Goal: Transaction & Acquisition: Book appointment/travel/reservation

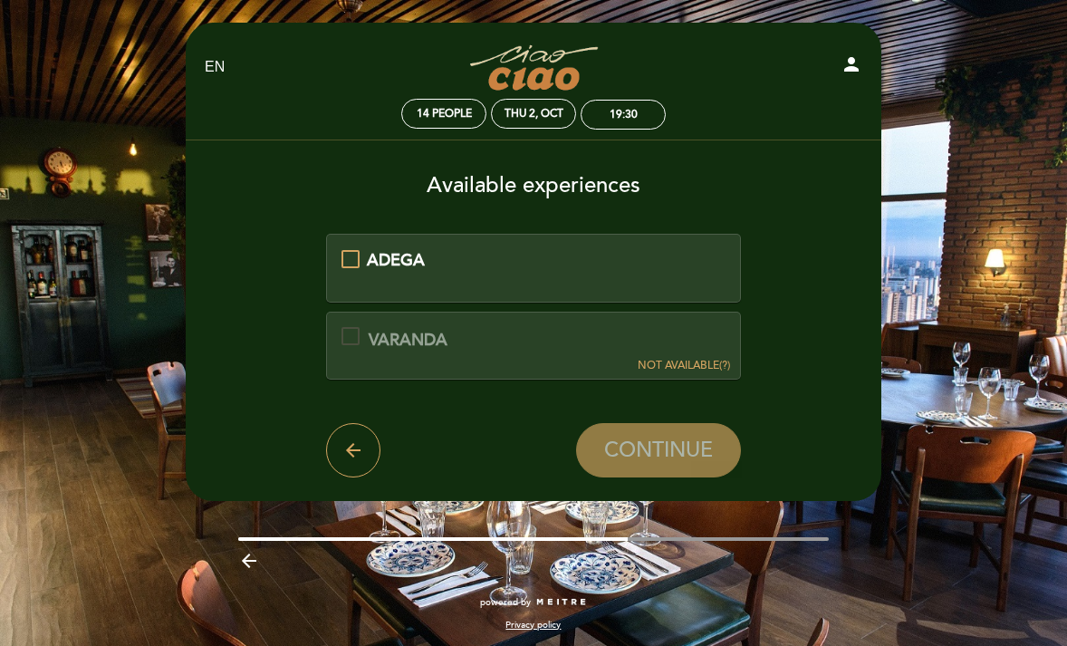
scroll to position [4, 0]
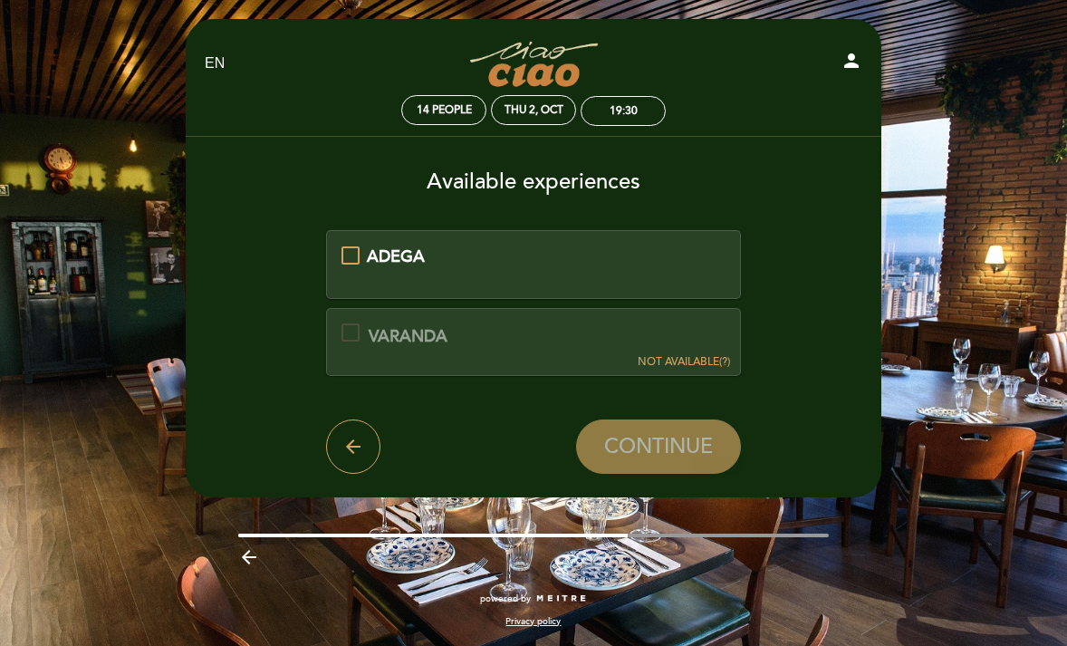
click at [347, 254] on div "ADEGA" at bounding box center [533, 257] width 385 height 24
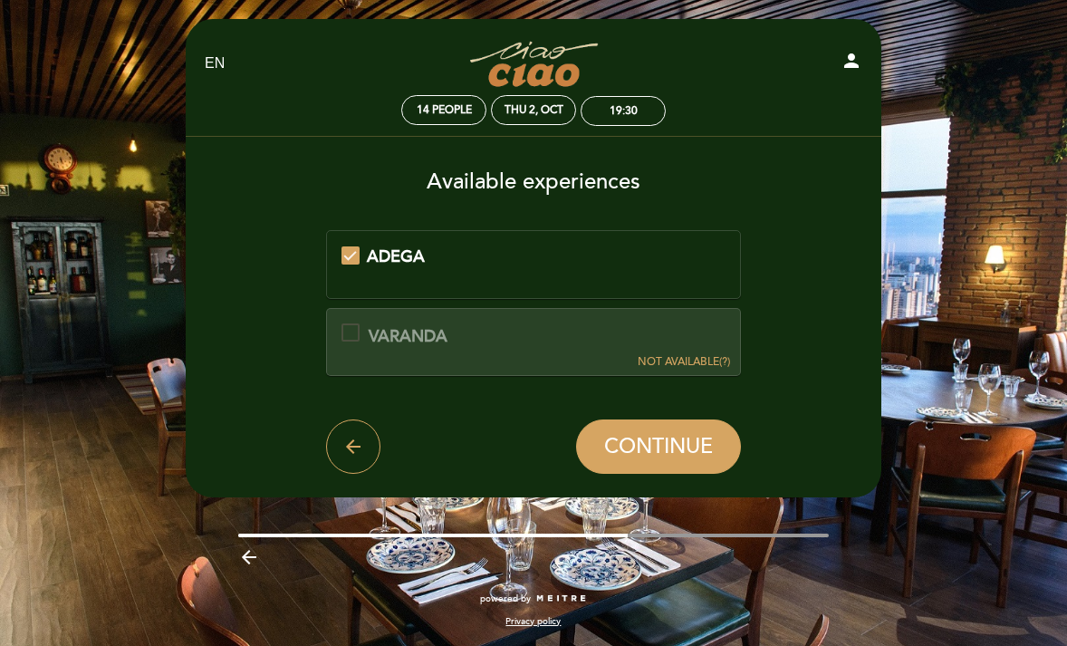
click at [361, 332] on div "VARANDA This experience is not available for your selected date." at bounding box center [394, 335] width 106 height 24
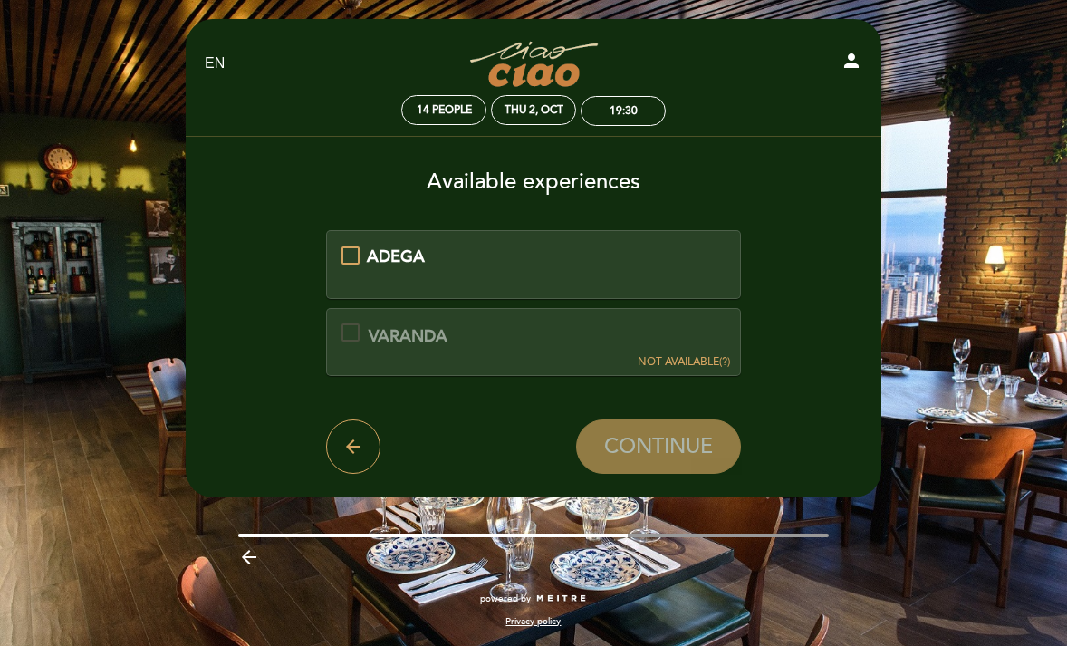
click at [351, 259] on div "ADEGA" at bounding box center [533, 257] width 385 height 24
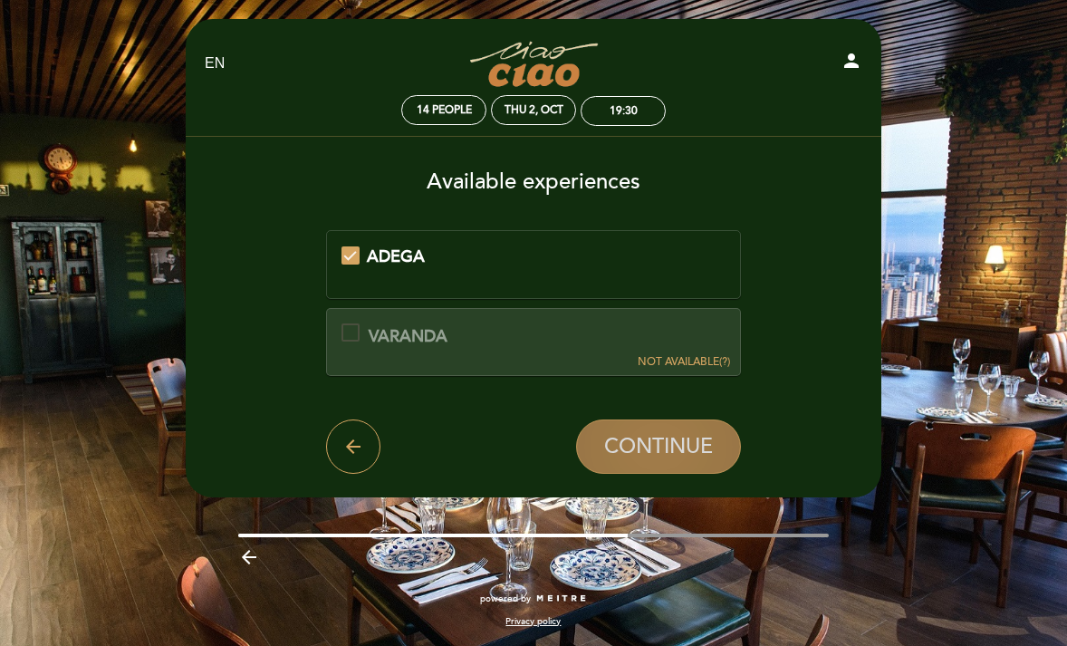
click at [657, 458] on span "CONTINUE" at bounding box center [658, 447] width 109 height 25
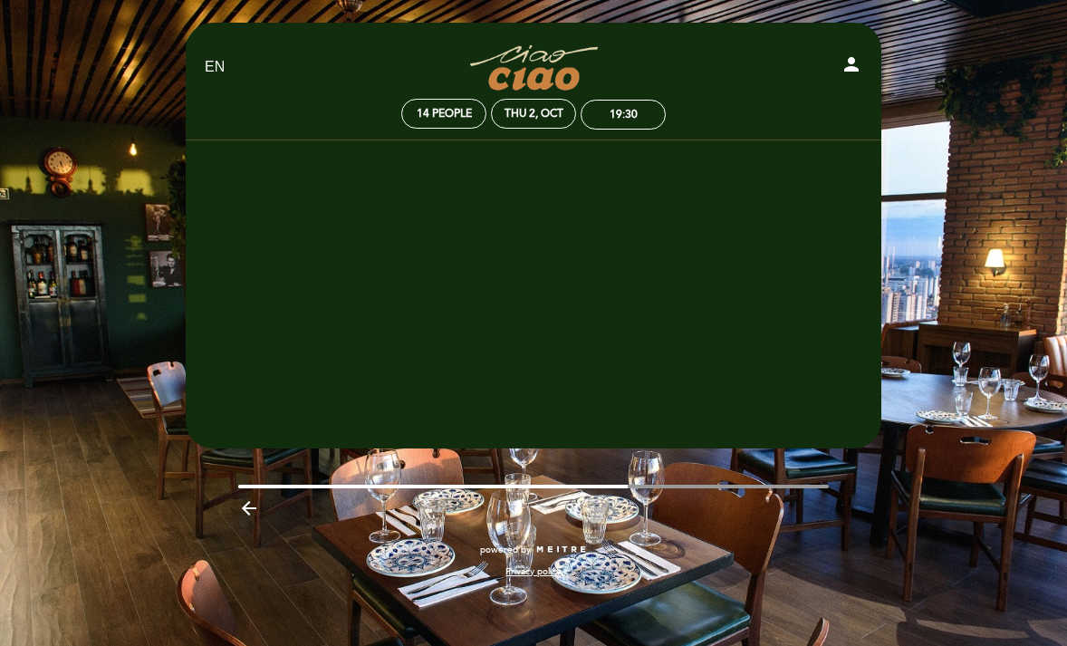
scroll to position [0, 0]
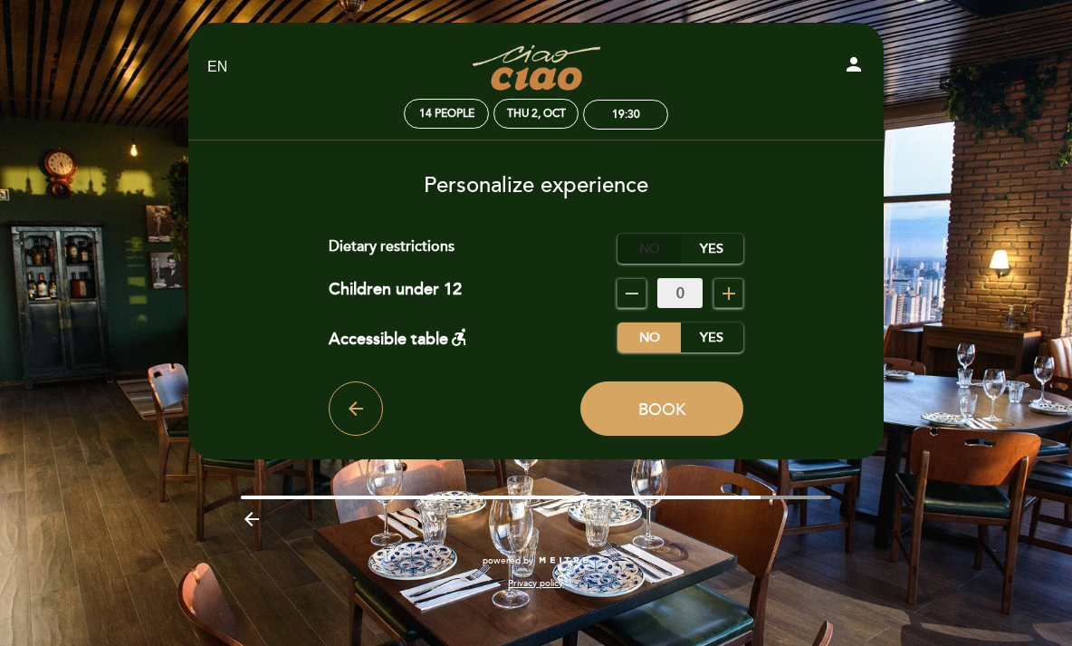
click at [658, 247] on label "No" at bounding box center [649, 249] width 63 height 30
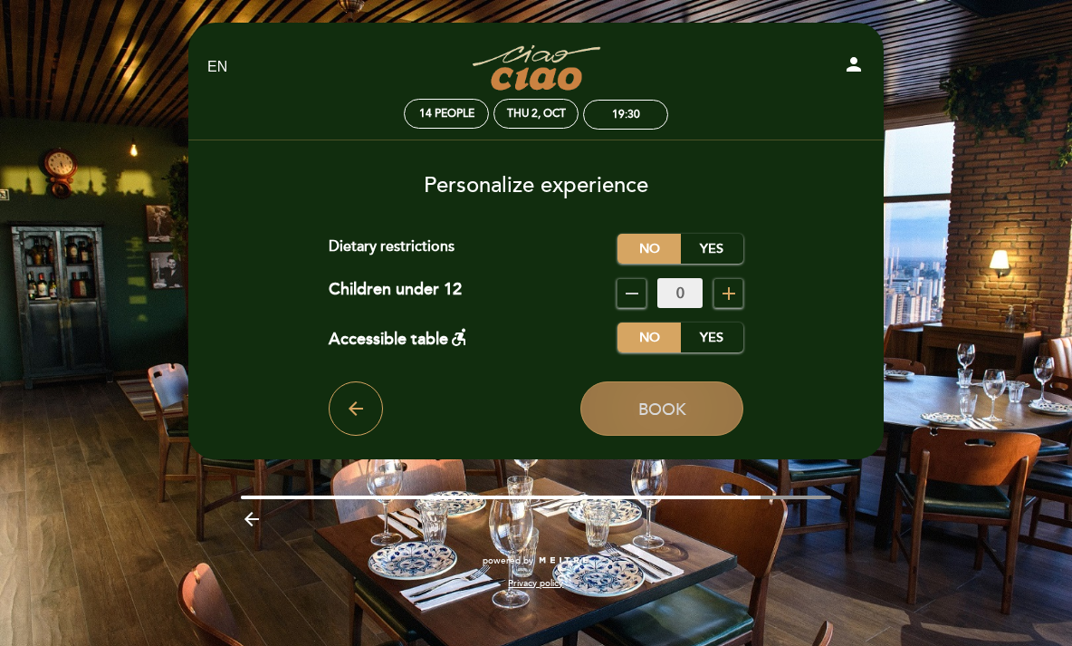
click at [672, 412] on span "Book" at bounding box center [663, 409] width 48 height 20
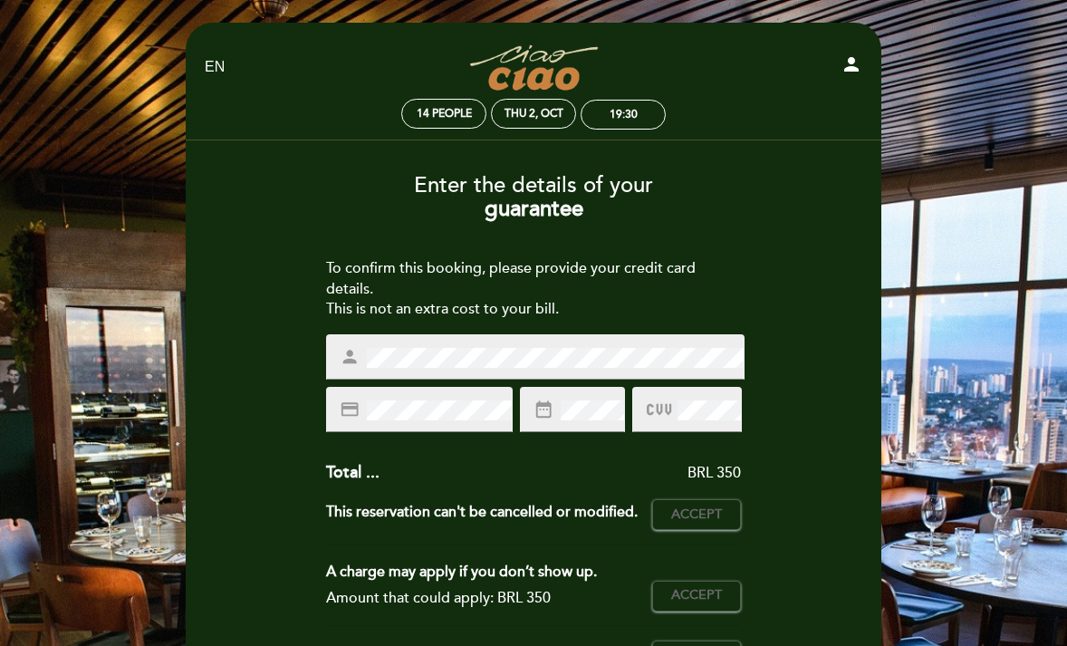
click at [527, 342] on div "person" at bounding box center [535, 356] width 418 height 45
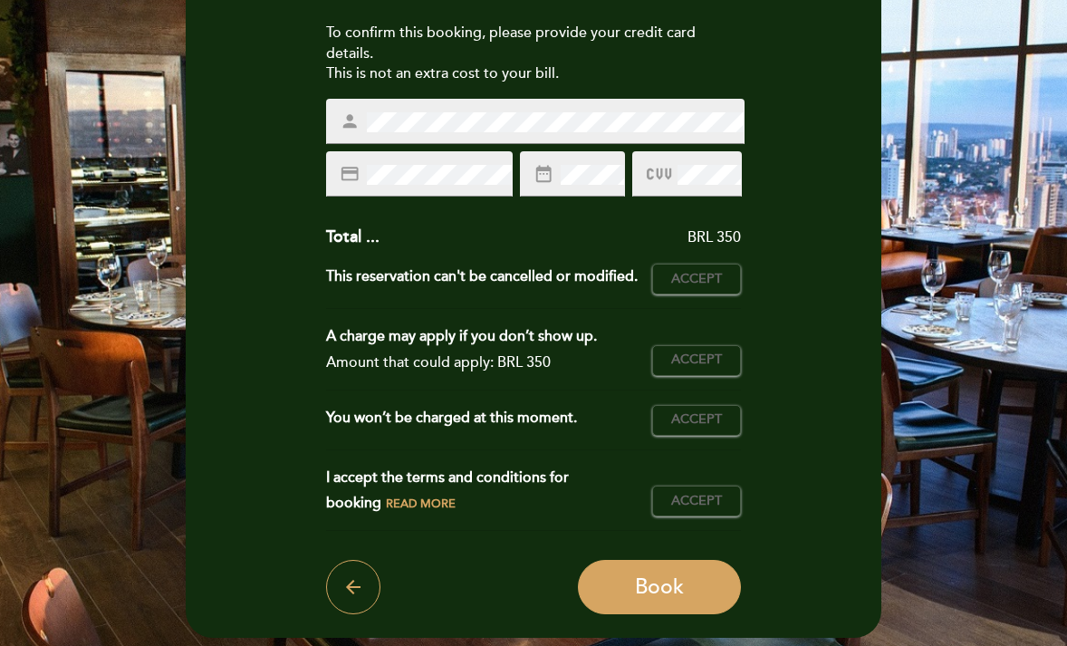
scroll to position [240, 0]
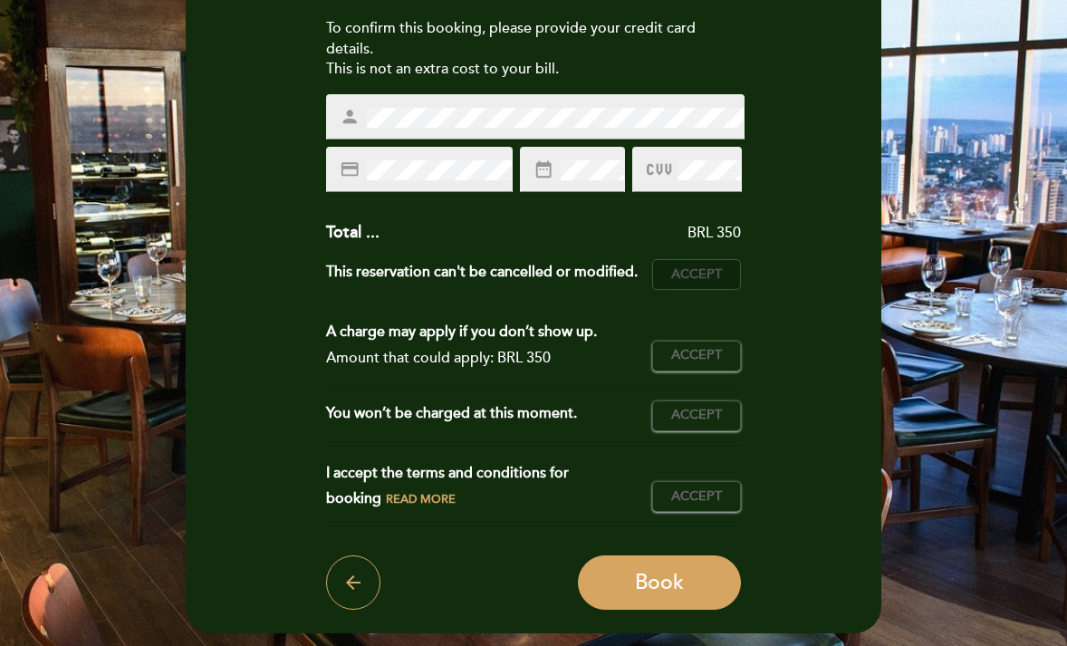
click at [702, 283] on span "Accept" at bounding box center [696, 274] width 51 height 19
click at [701, 346] on span "Accept" at bounding box center [696, 355] width 51 height 19
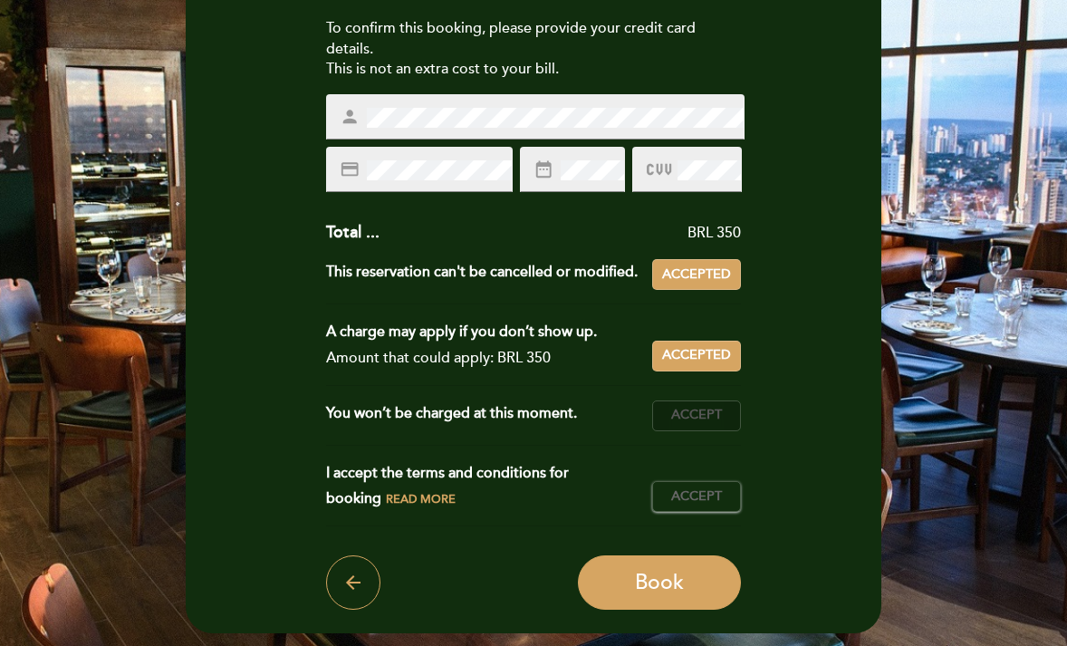
click at [697, 414] on span "Accept" at bounding box center [696, 415] width 51 height 19
click at [700, 489] on span "Accept" at bounding box center [696, 496] width 51 height 19
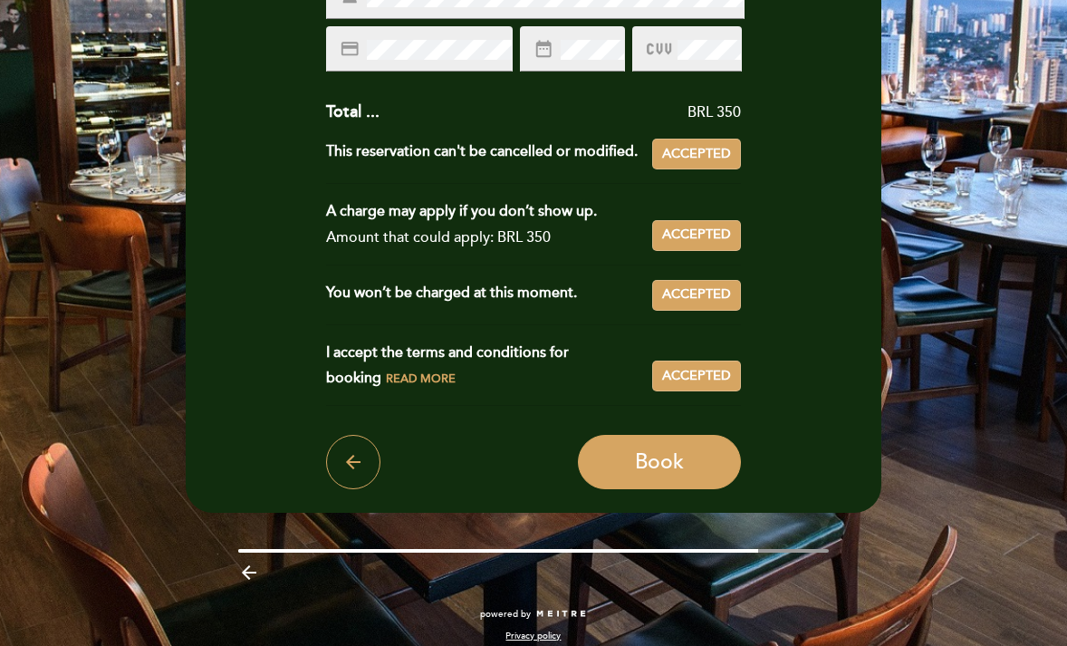
scroll to position [368, 0]
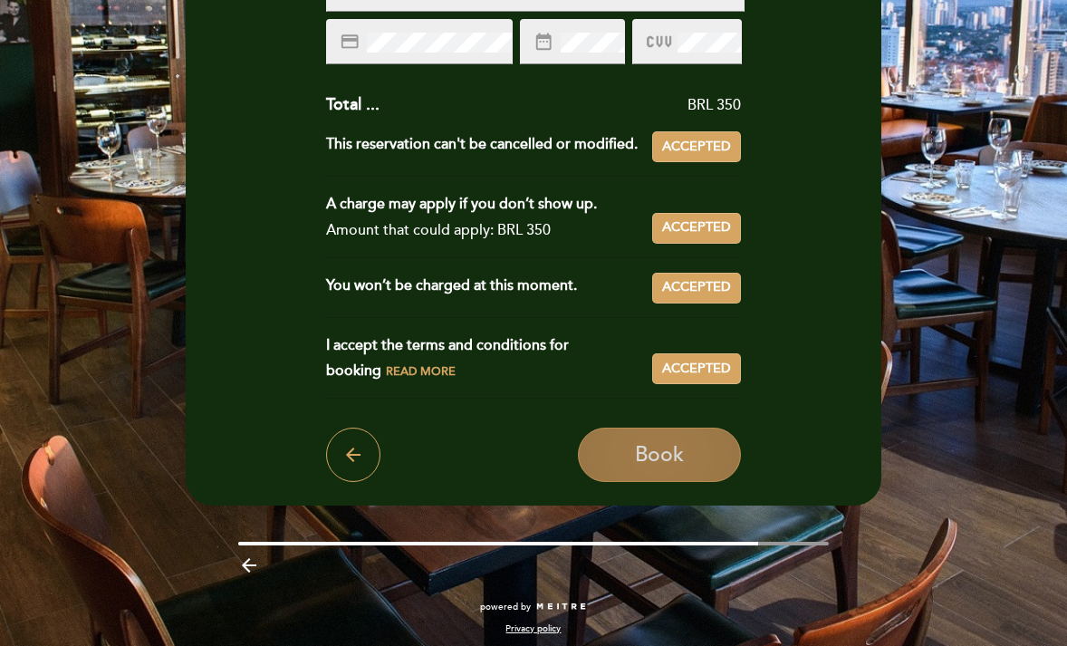
click at [677, 457] on span "Book" at bounding box center [659, 454] width 49 height 25
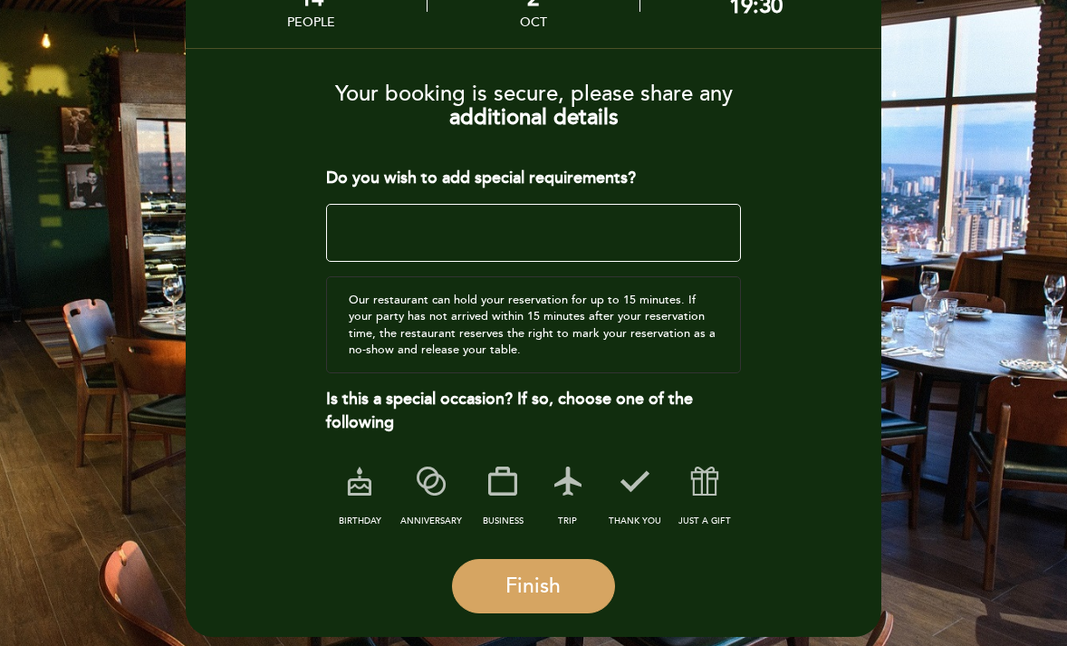
scroll to position [143, 0]
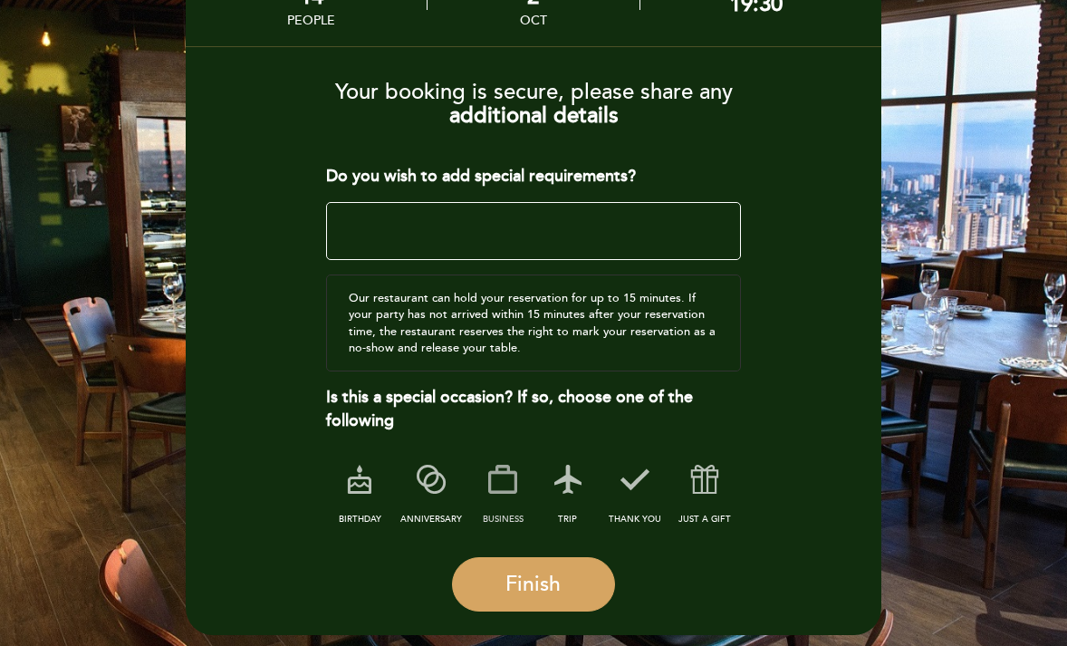
click at [495, 494] on icon at bounding box center [502, 479] width 47 height 47
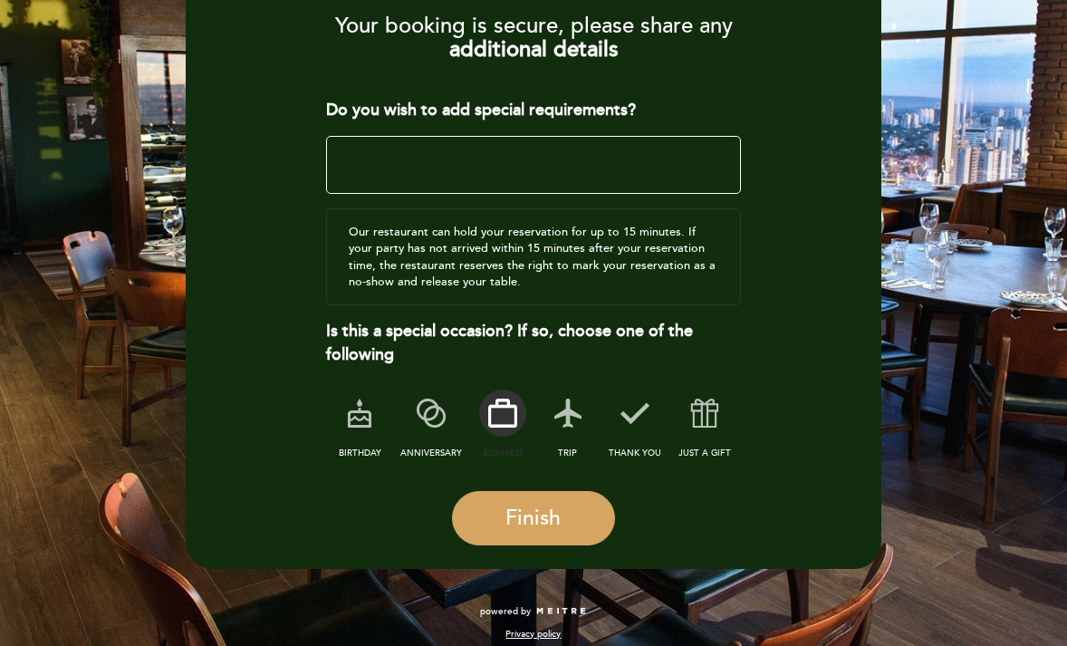
scroll to position [216, 0]
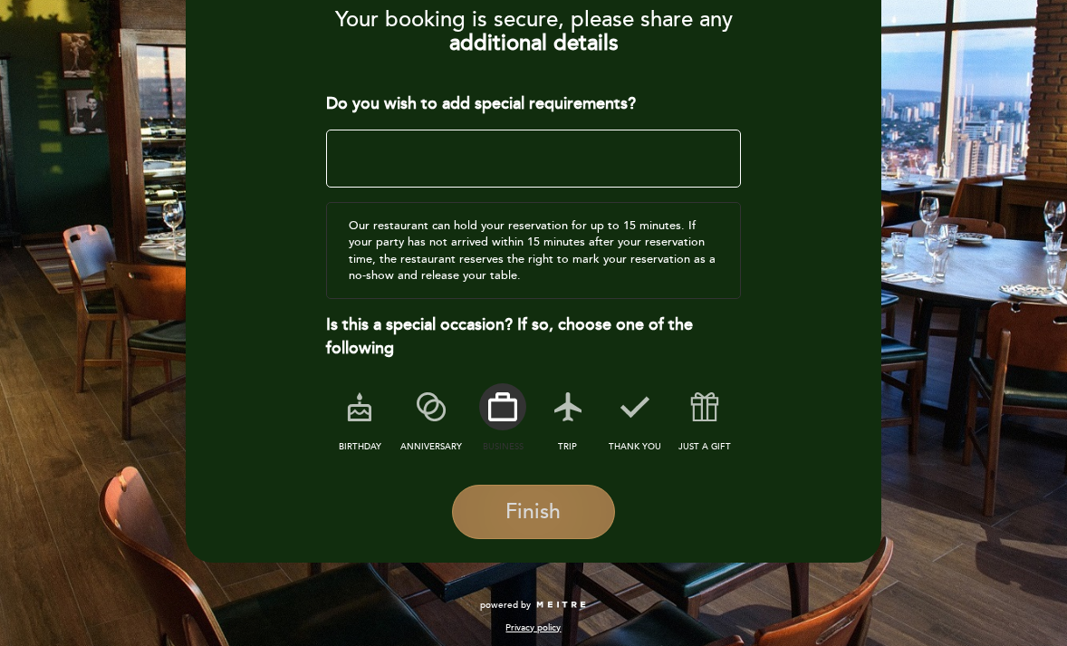
click at [552, 520] on span "Finish" at bounding box center [532, 511] width 55 height 25
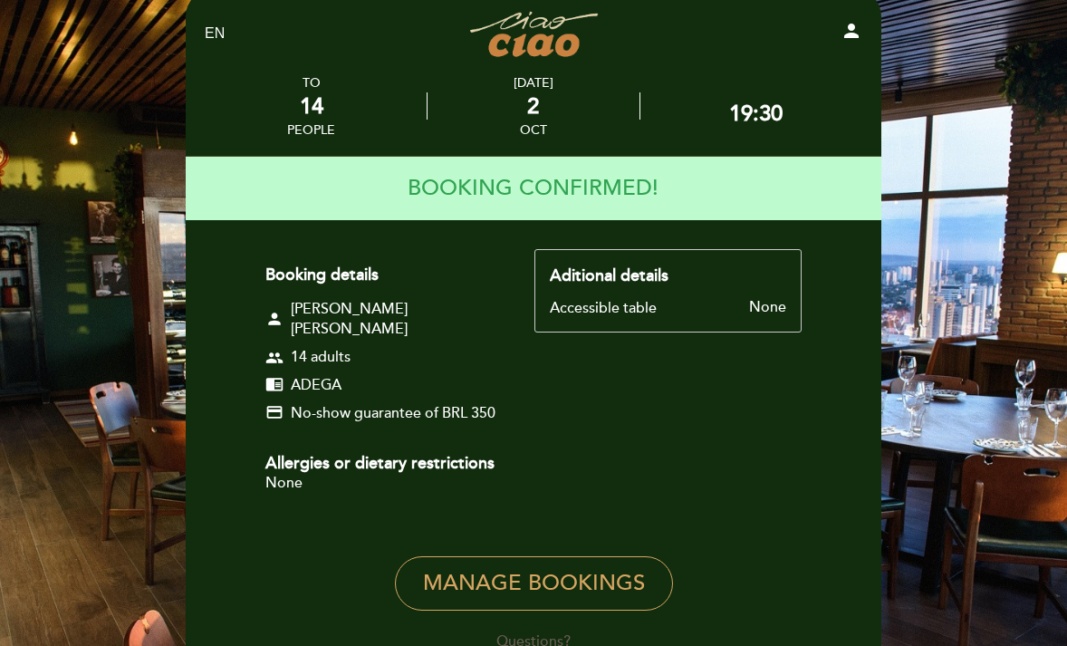
scroll to position [34, 0]
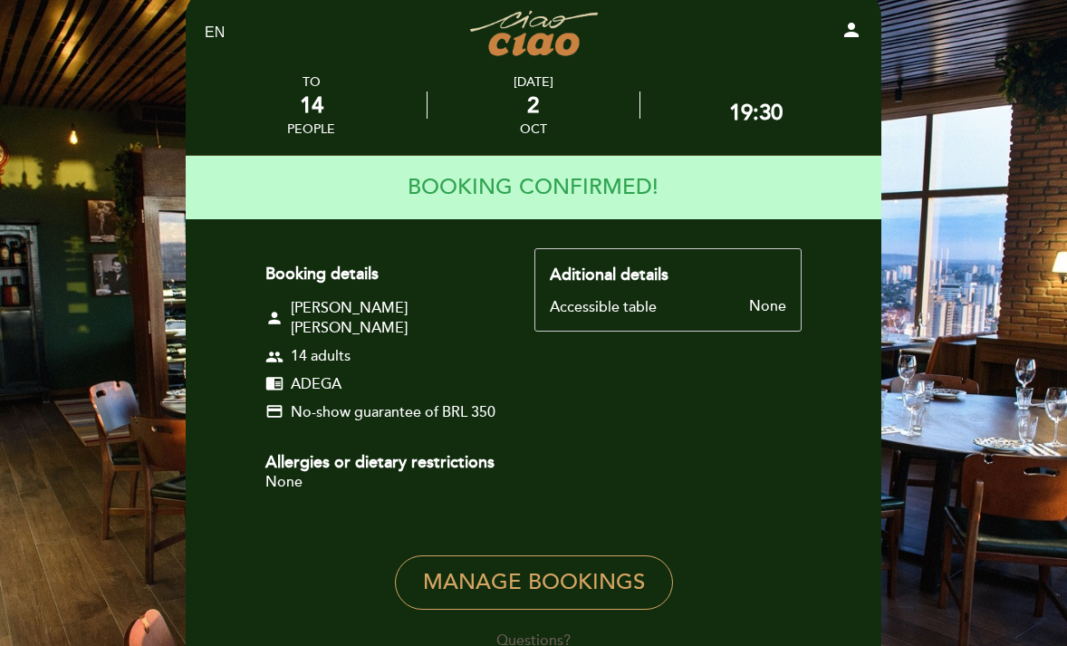
click at [713, 430] on div "Booking details person [PERSON_NAME] [PERSON_NAME] group 14 adults chrome_reade…" at bounding box center [533, 380] width 536 height 264
click at [332, 121] on div "people" at bounding box center [311, 128] width 48 height 15
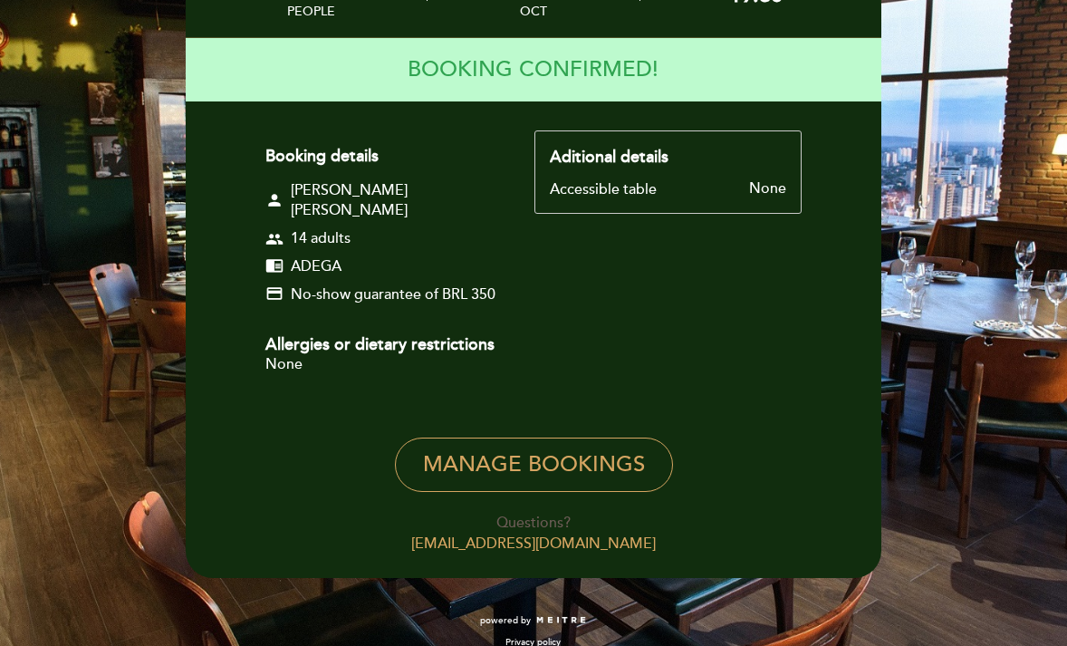
scroll to position [0, 0]
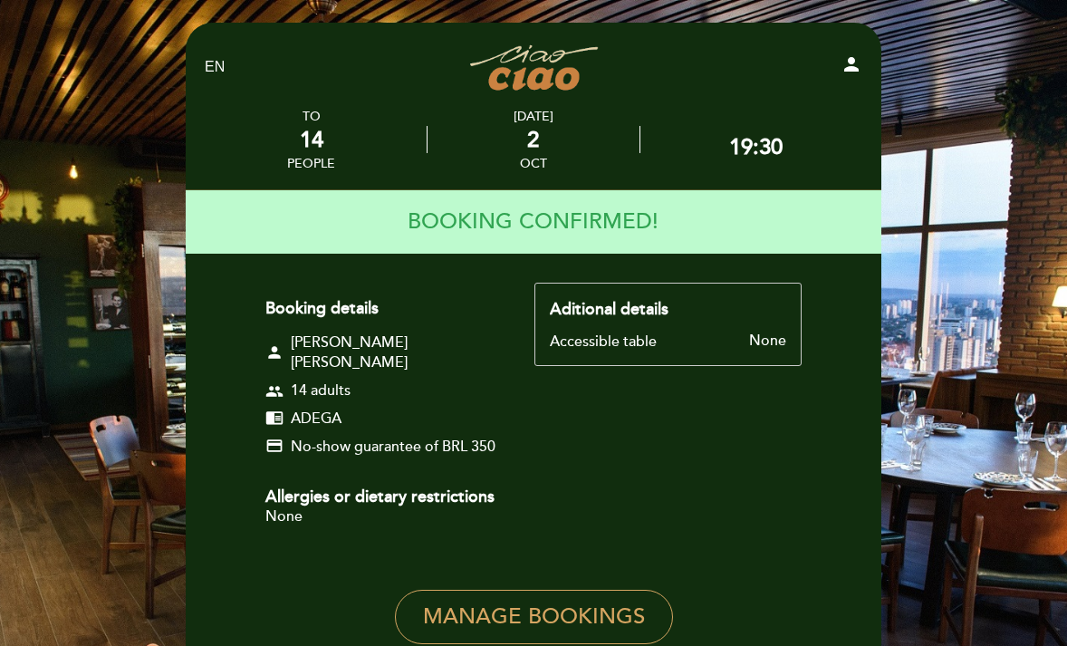
click at [733, 146] on div "19:30" at bounding box center [755, 147] width 53 height 26
drag, startPoint x: 733, startPoint y: 146, endPoint x: 786, endPoint y: 146, distance: 53.4
click at [786, 146] on div "19:30" at bounding box center [756, 140] width 222 height 82
